Goal: Navigation & Orientation: Find specific page/section

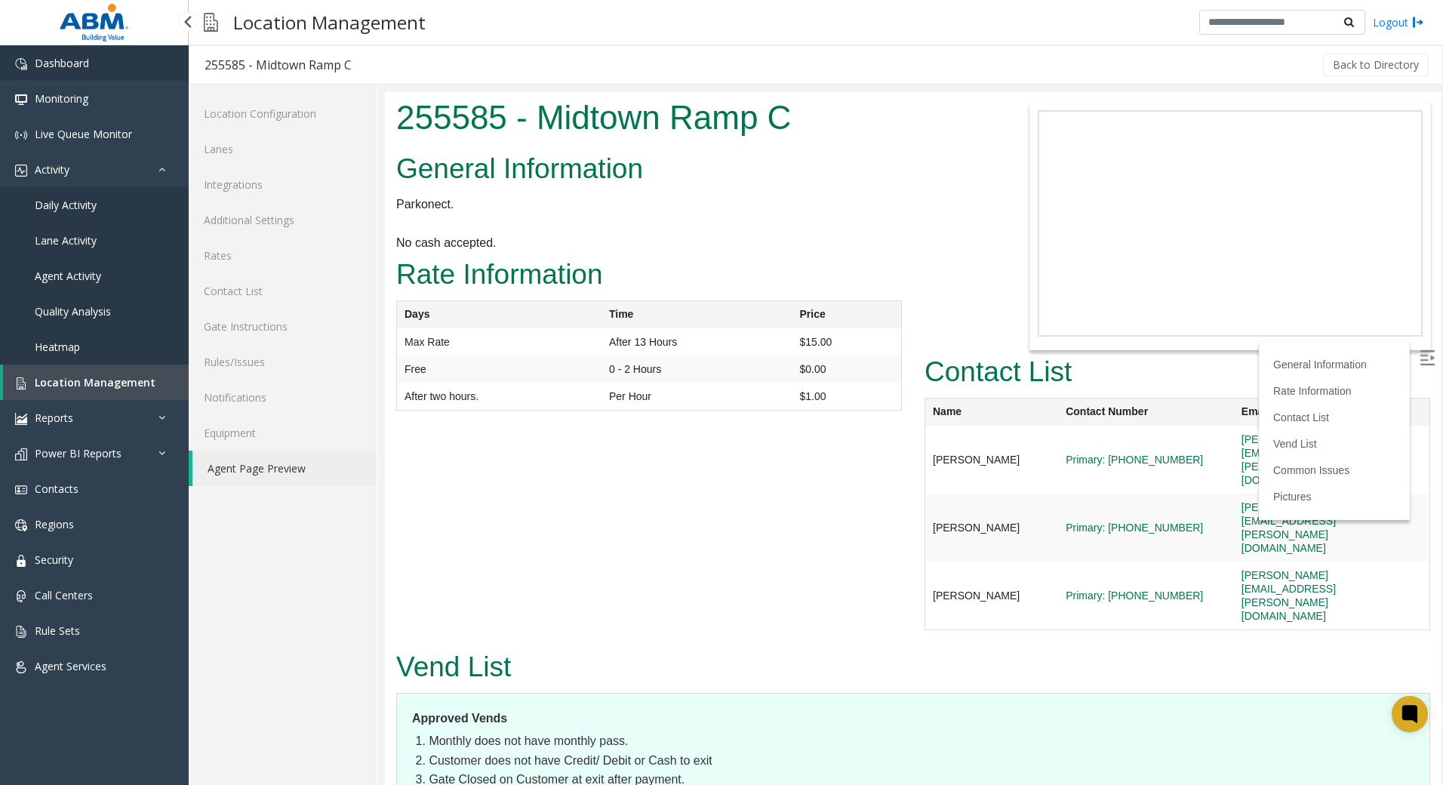
click at [42, 67] on span "Dashboard" at bounding box center [62, 63] width 54 height 14
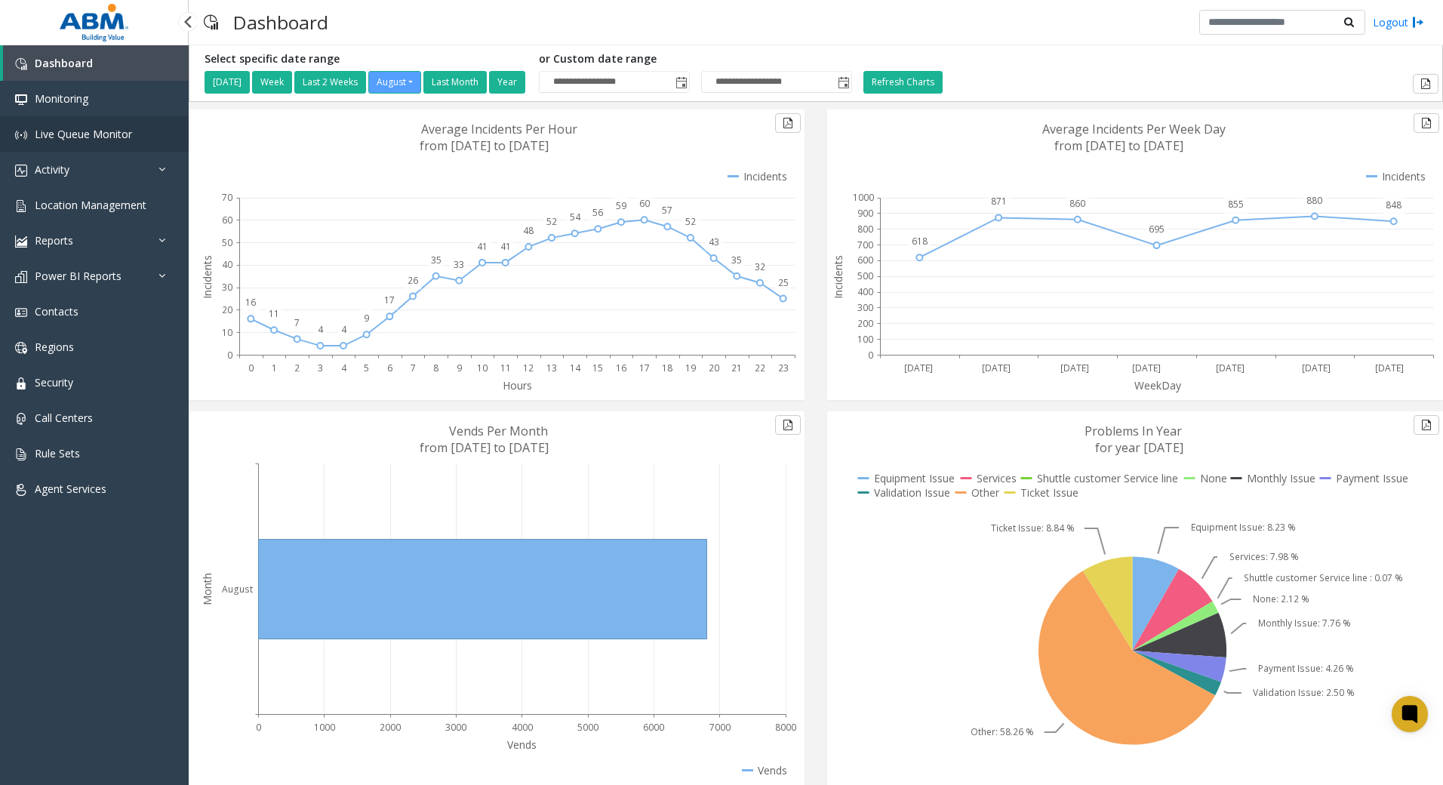
click at [101, 128] on span "Live Queue Monitor" at bounding box center [83, 134] width 97 height 14
